Goal: Navigation & Orientation: Find specific page/section

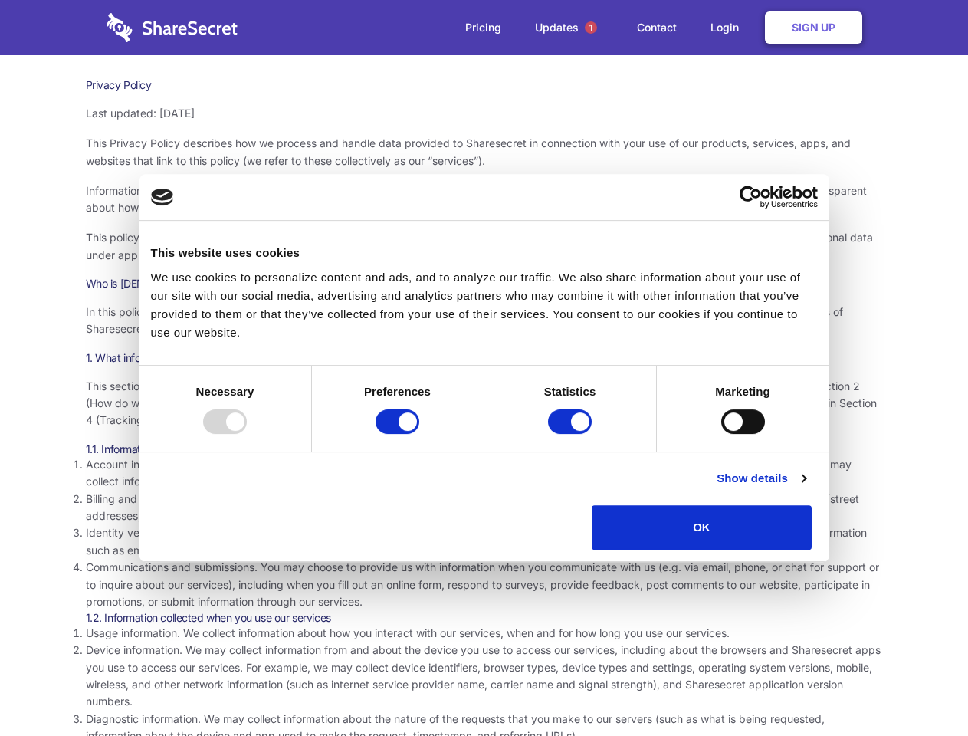
click at [247, 434] on div at bounding box center [225, 421] width 44 height 25
click at [419, 434] on input "Preferences" at bounding box center [398, 421] width 44 height 25
checkbox input "false"
click at [572, 434] on input "Statistics" at bounding box center [570, 421] width 44 height 25
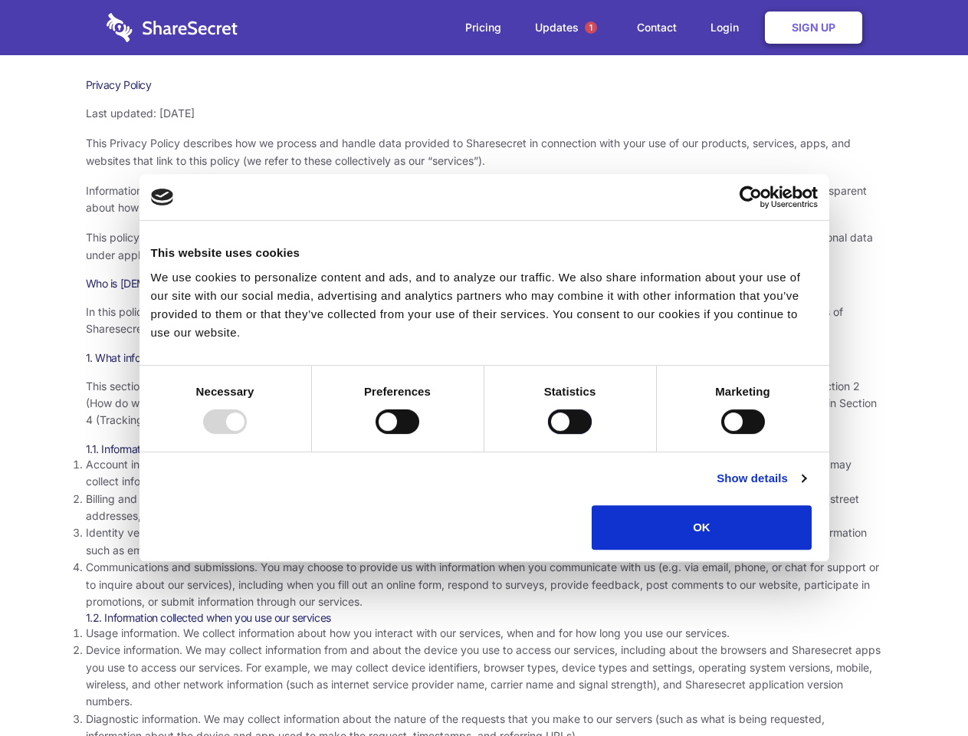
checkbox input "false"
click at [721, 434] on input "Marketing" at bounding box center [743, 421] width 44 height 25
checkbox input "true"
click at [806, 487] on link "Show details" at bounding box center [761, 478] width 89 height 18
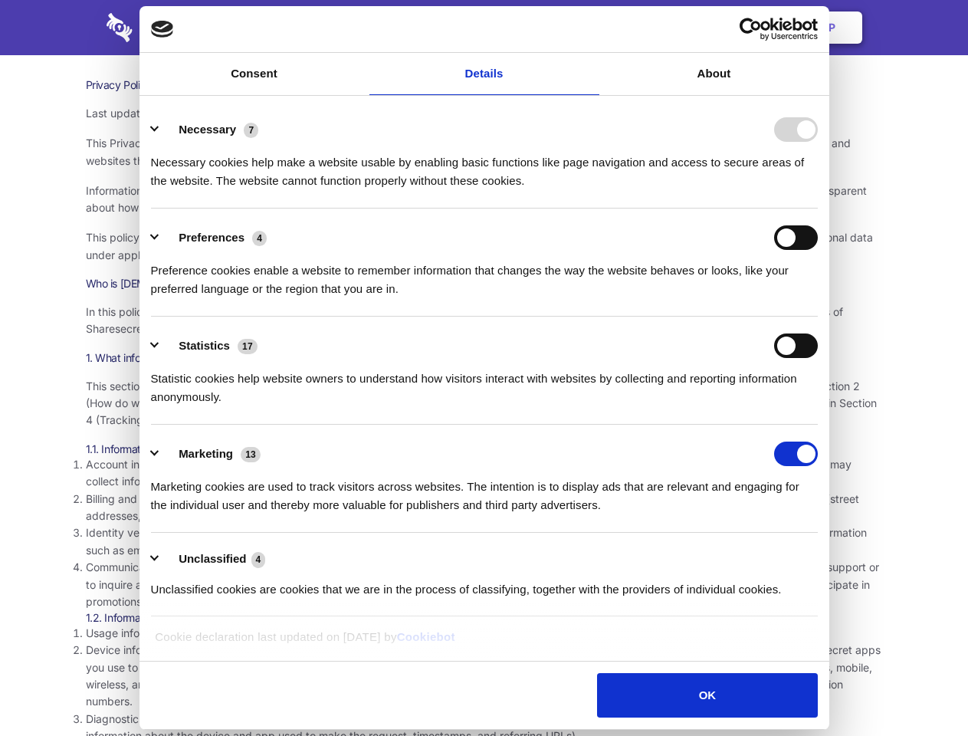
click at [818, 208] on li "Necessary 7 Necessary cookies help make a website usable by enabling basic func…" at bounding box center [484, 154] width 667 height 108
click at [590, 28] on span "1" at bounding box center [591, 27] width 12 height 12
